Goal: Information Seeking & Learning: Learn about a topic

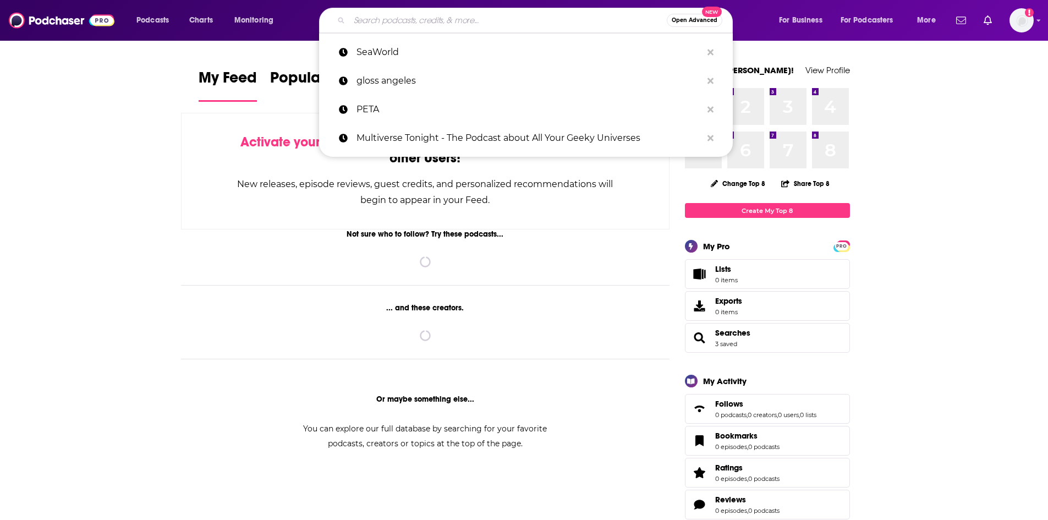
click at [411, 20] on input "Search podcasts, credits, & more..." at bounding box center [507, 21] width 317 height 18
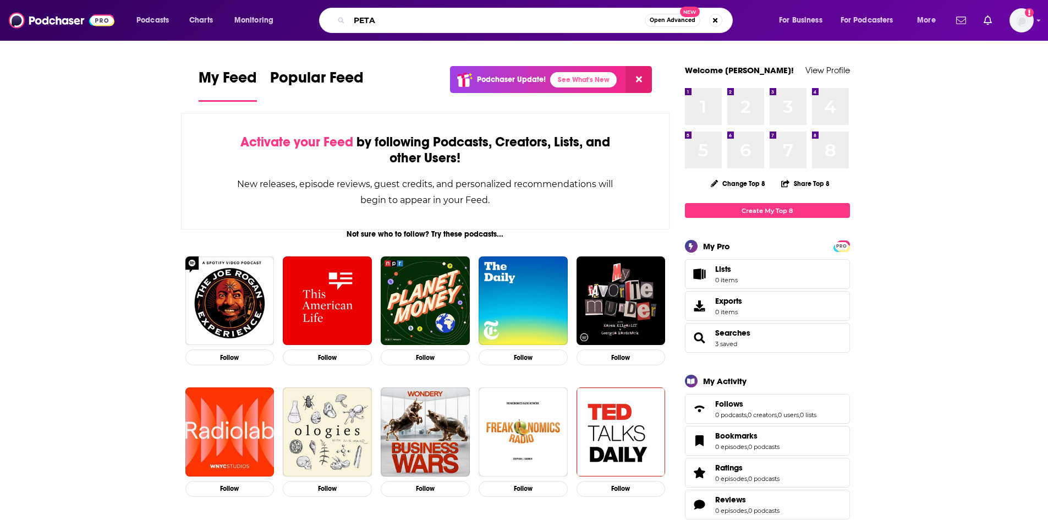
type input "PETA"
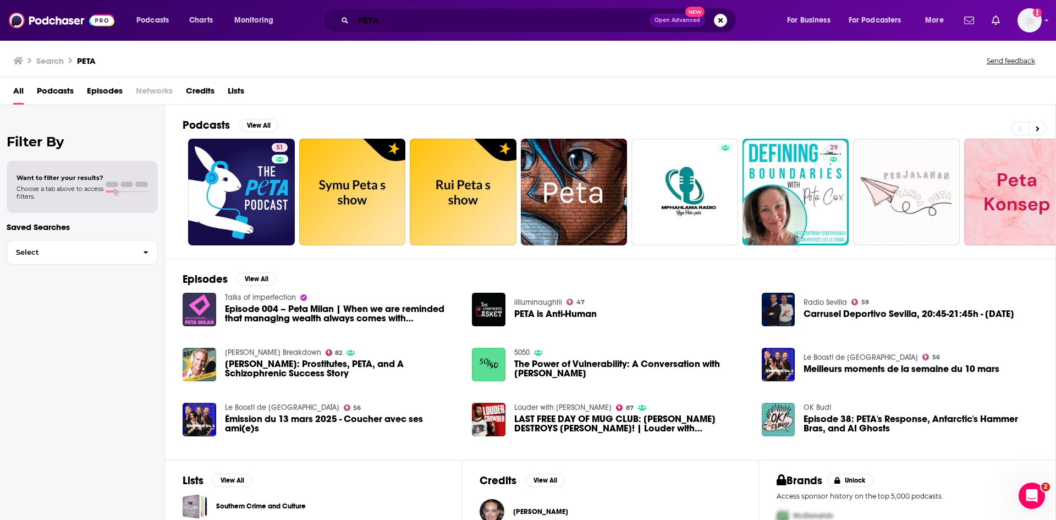
click at [391, 25] on input "PETA" at bounding box center [501, 21] width 296 height 18
click at [107, 90] on span "Episodes" at bounding box center [105, 93] width 36 height 23
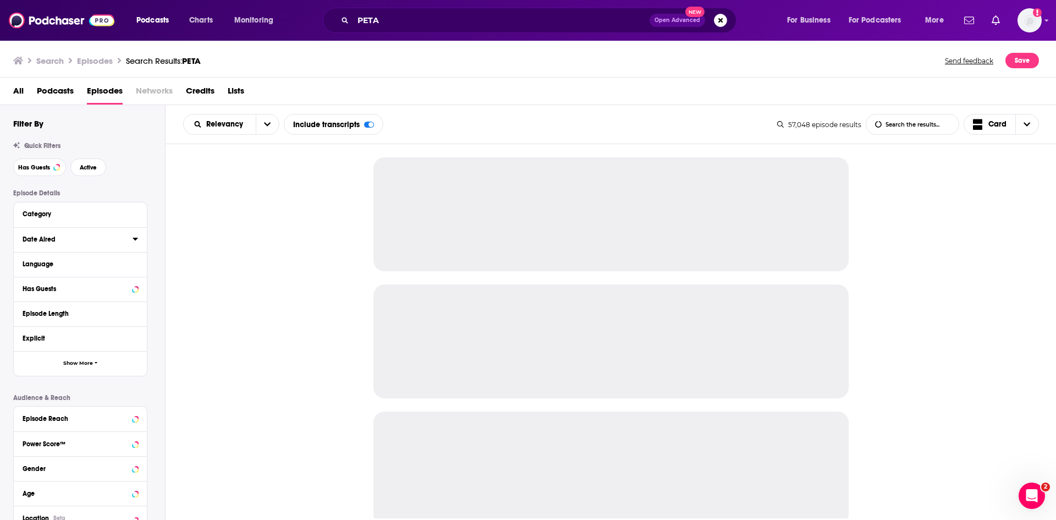
click at [137, 238] on icon at bounding box center [135, 239] width 5 height 3
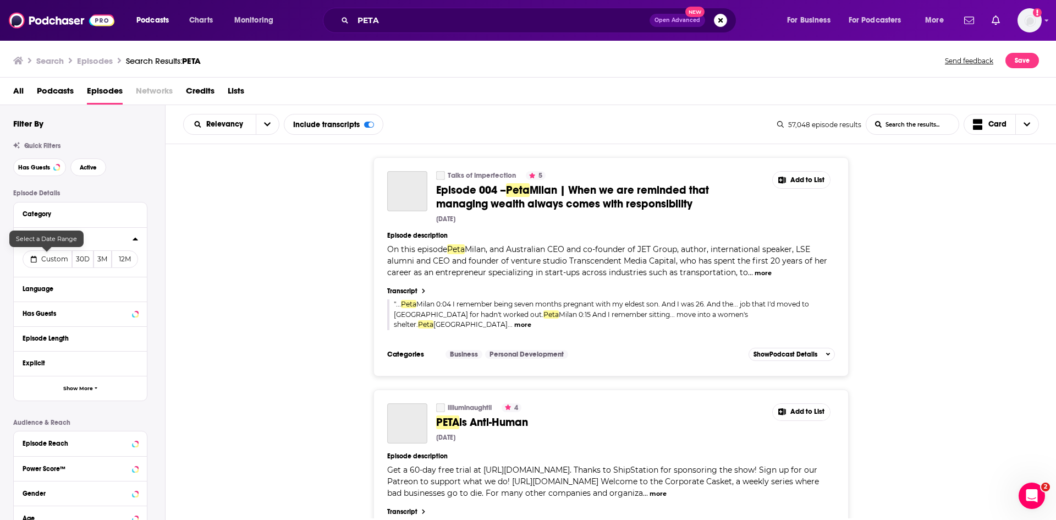
click at [50, 257] on span "Custom" at bounding box center [54, 259] width 27 height 8
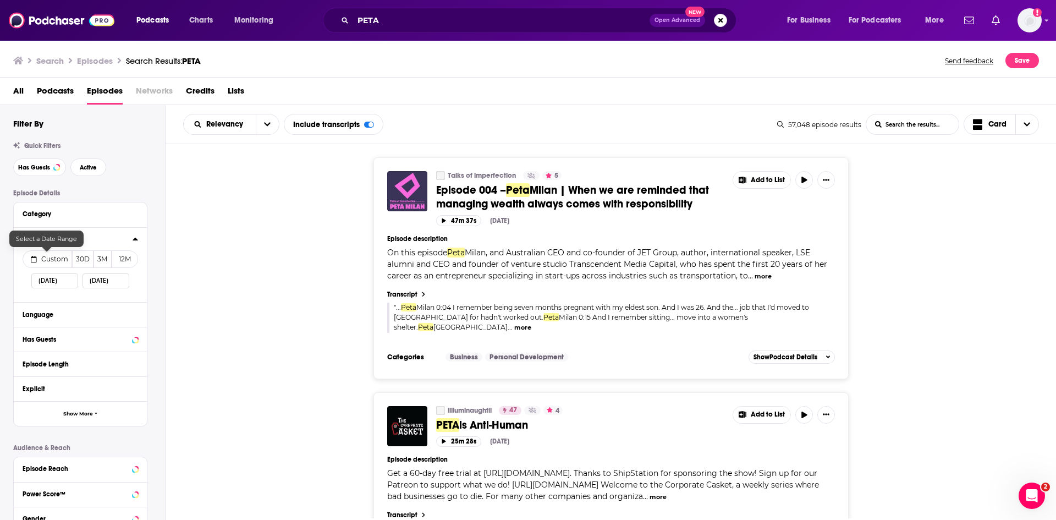
select select "7"
select select "2025"
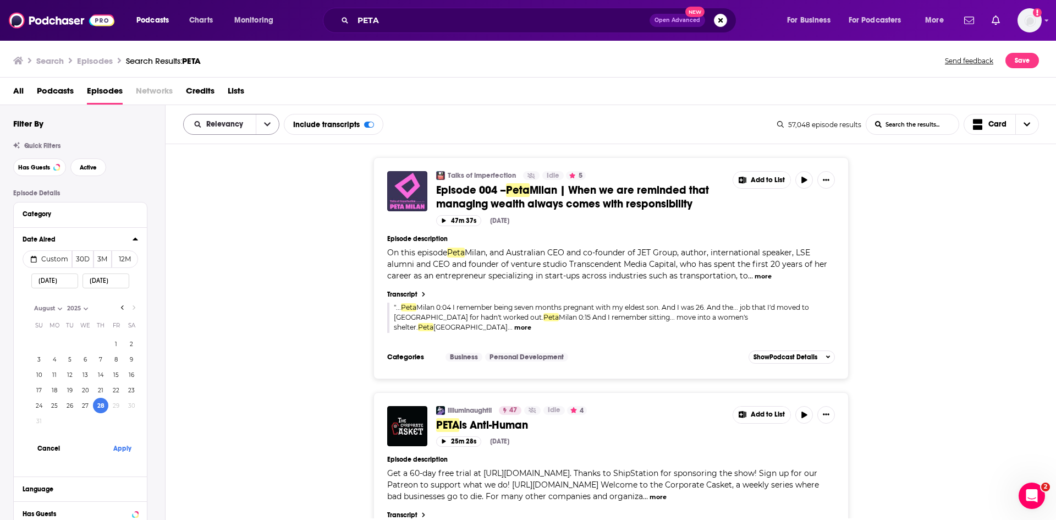
click at [266, 128] on icon "open menu" at bounding box center [267, 124] width 7 height 8
click at [245, 218] on span "Power Score" at bounding box center [238, 218] width 65 height 6
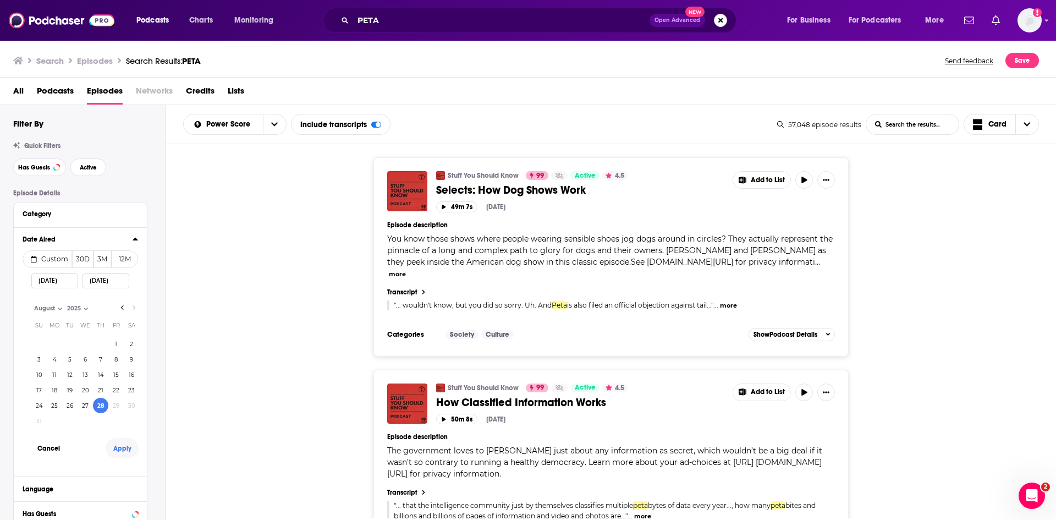
click at [118, 446] on button "Apply" at bounding box center [122, 448] width 33 height 20
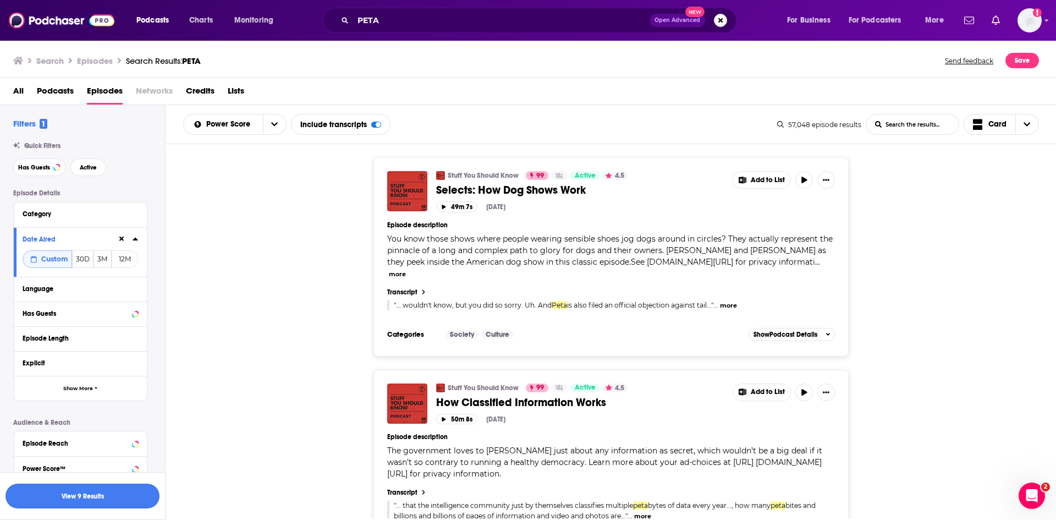
click at [132, 496] on button "View 9 Results" at bounding box center [83, 496] width 154 height 25
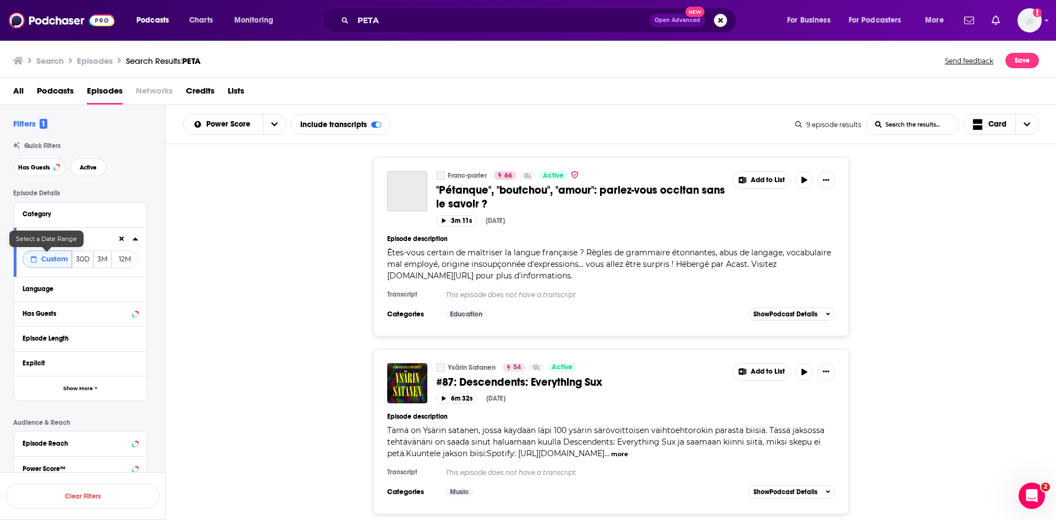
click at [53, 261] on span "Custom" at bounding box center [54, 259] width 27 height 8
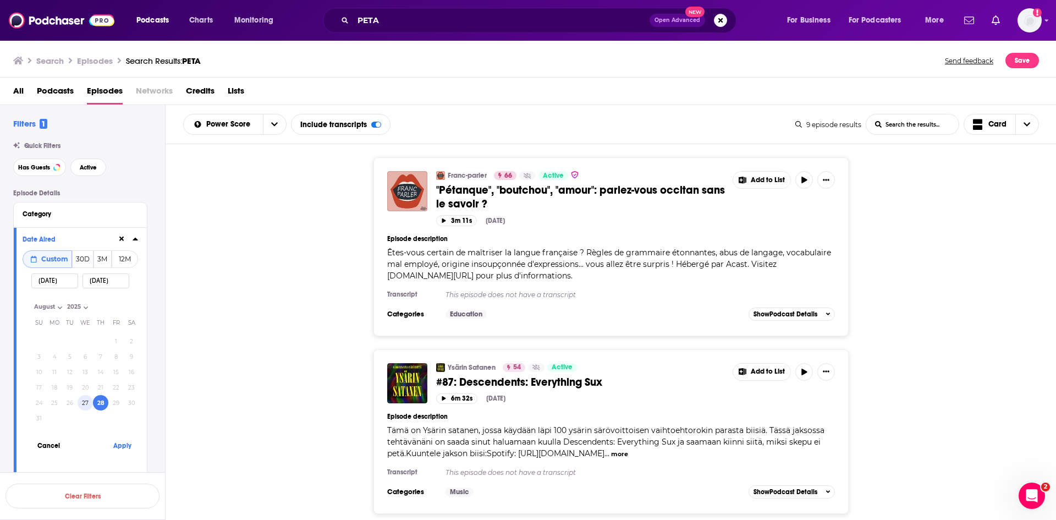
click at [87, 403] on button "27" at bounding box center [85, 402] width 15 height 15
type input "[DATE]"
click at [123, 445] on button "Apply" at bounding box center [122, 445] width 33 height 20
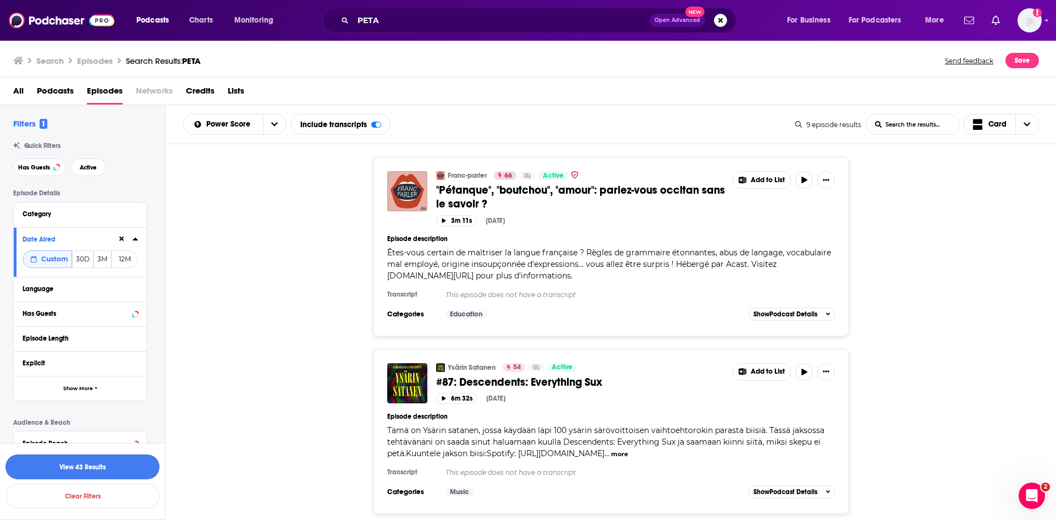
click at [134, 468] on button "View 43 Results" at bounding box center [83, 466] width 154 height 25
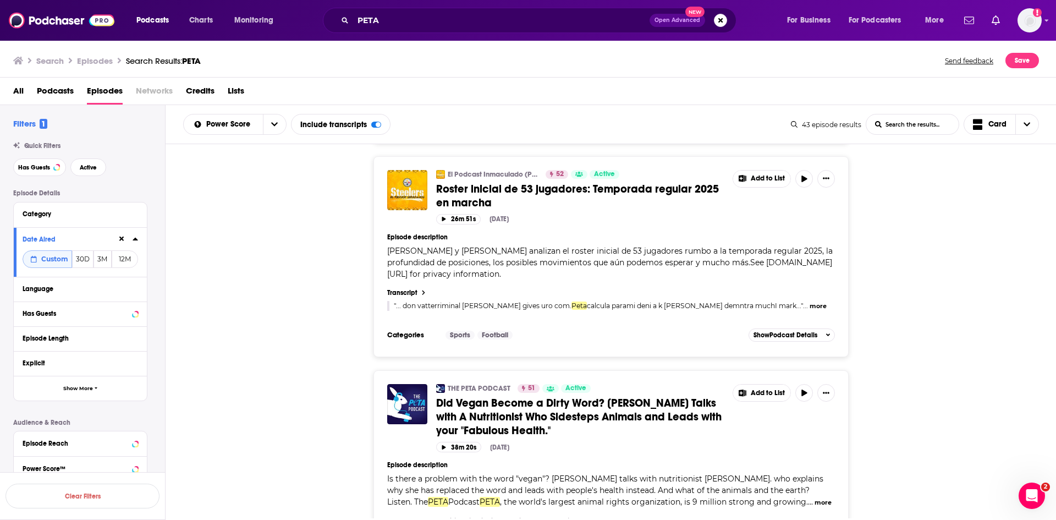
scroll to position [4698, 0]
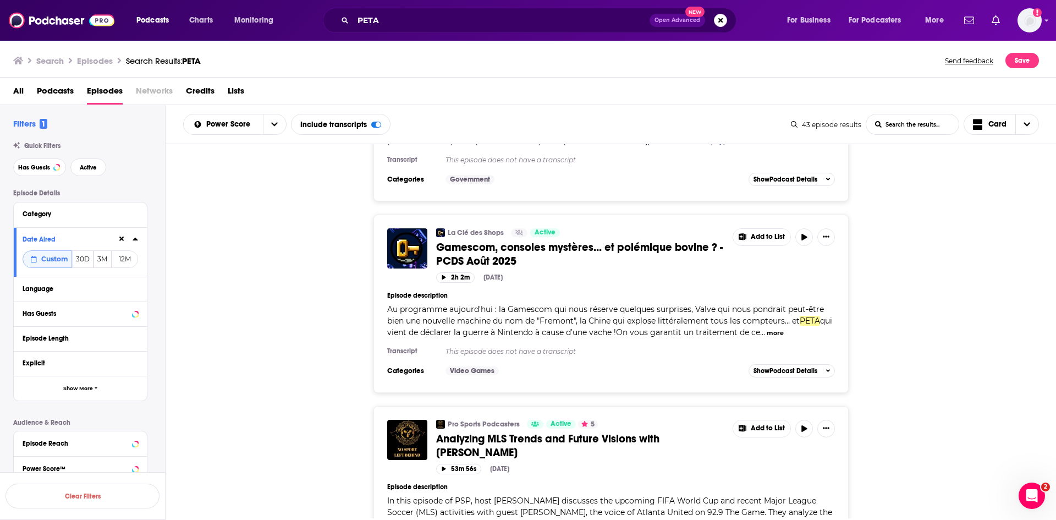
scroll to position [8114, 0]
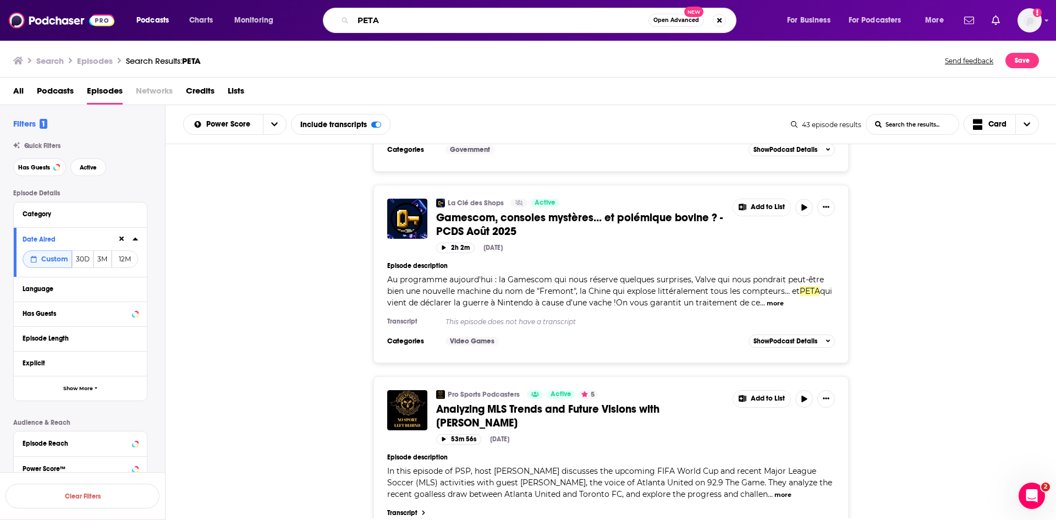
drag, startPoint x: 449, startPoint y: 20, endPoint x: 170, endPoint y: 12, distance: 279.6
click at [170, 12] on div "Podcasts Charts Monitoring PETA Open Advanced New For Business For Podcasters M…" at bounding box center [542, 20] width 826 height 25
type input "vegan sauerkraut"
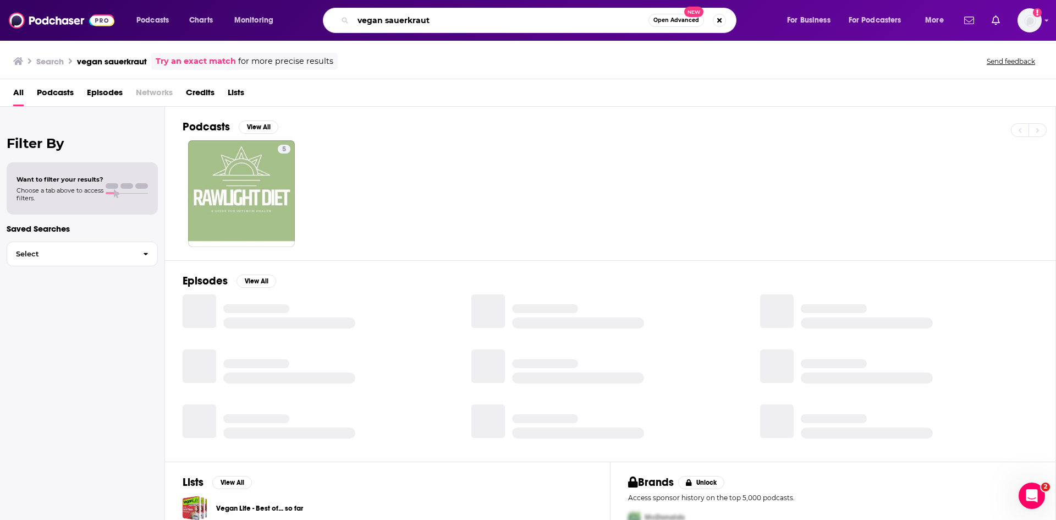
drag, startPoint x: 485, startPoint y: 20, endPoint x: 301, endPoint y: 19, distance: 183.2
click at [301, 19] on div "Podcasts Charts Monitoring vegan sauerkraut Open Advanced New For Business For …" at bounding box center [542, 20] width 826 height 25
